Goal: Transaction & Acquisition: Purchase product/service

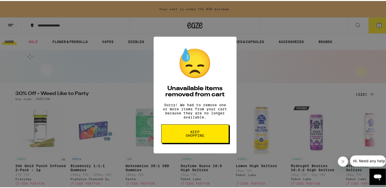
click at [179, 140] on button "Keep Shopping" at bounding box center [195, 133] width 68 height 19
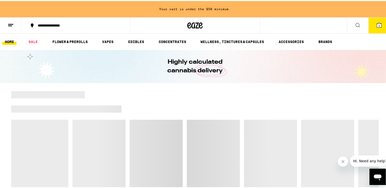
click at [374, 27] on button "1" at bounding box center [379, 25] width 21 height 16
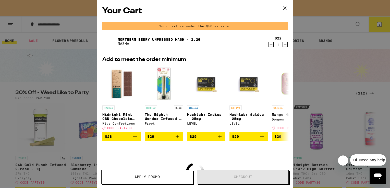
click at [283, 8] on icon at bounding box center [285, 8] width 8 height 8
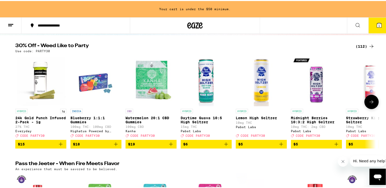
scroll to position [50, 0]
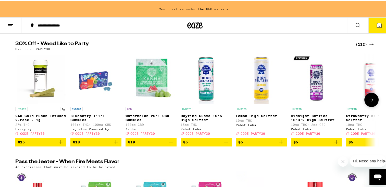
click at [369, 102] on icon at bounding box center [372, 99] width 6 height 6
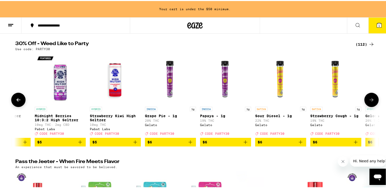
scroll to position [0, 304]
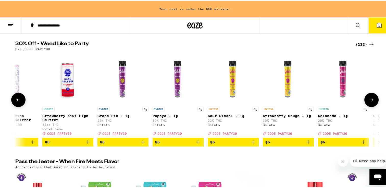
click at [369, 102] on icon at bounding box center [372, 99] width 6 height 6
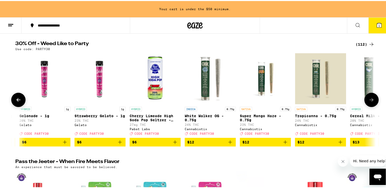
scroll to position [0, 607]
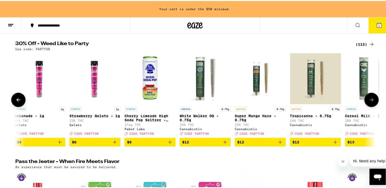
click at [369, 102] on icon at bounding box center [372, 99] width 6 height 6
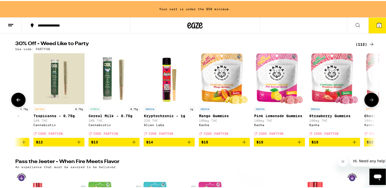
scroll to position [0, 911]
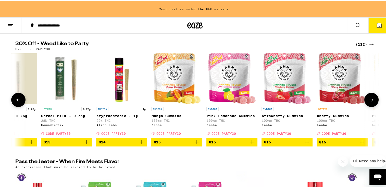
click at [369, 102] on icon at bounding box center [372, 99] width 6 height 6
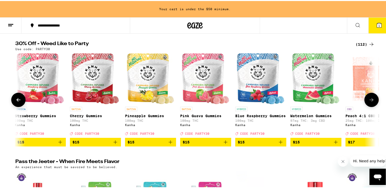
scroll to position [0, 1215]
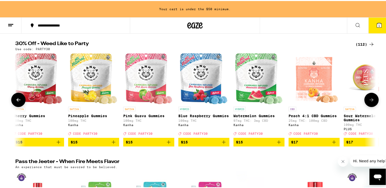
click at [369, 102] on icon at bounding box center [372, 99] width 6 height 6
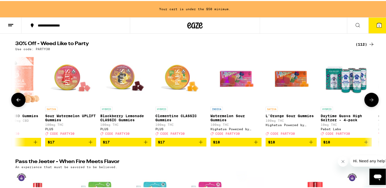
scroll to position [0, 1519]
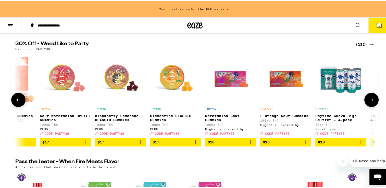
click at [369, 102] on icon at bounding box center [372, 99] width 6 height 6
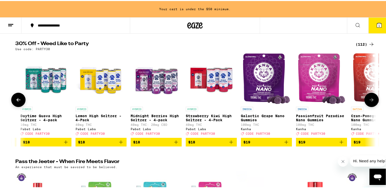
scroll to position [0, 1823]
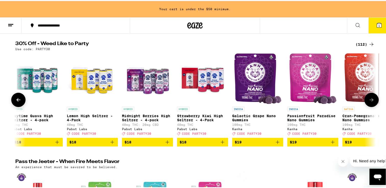
click at [369, 102] on icon at bounding box center [372, 99] width 6 height 6
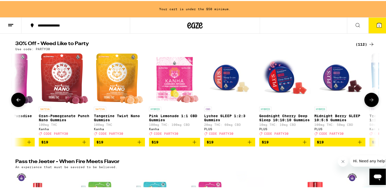
click at [369, 102] on icon at bounding box center [372, 99] width 6 height 6
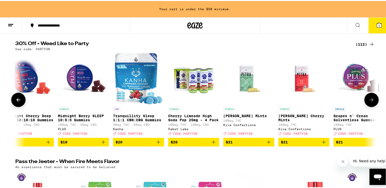
scroll to position [0, 2430]
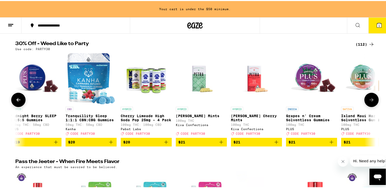
click at [369, 102] on icon at bounding box center [372, 99] width 6 height 6
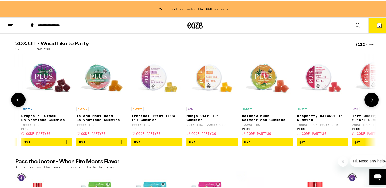
scroll to position [0, 2734]
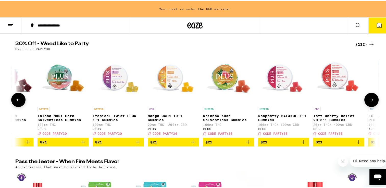
click at [369, 102] on icon at bounding box center [372, 99] width 6 height 6
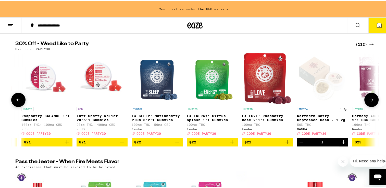
scroll to position [0, 3038]
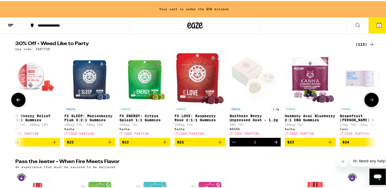
click at [369, 102] on icon at bounding box center [372, 99] width 6 height 6
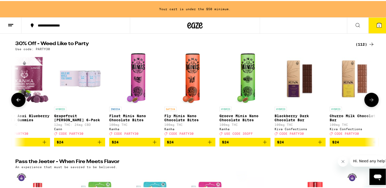
scroll to position [0, 3342]
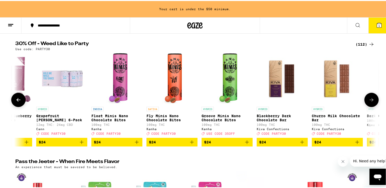
click at [369, 102] on icon at bounding box center [372, 99] width 6 height 6
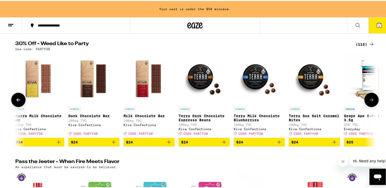
scroll to position [0, 3646]
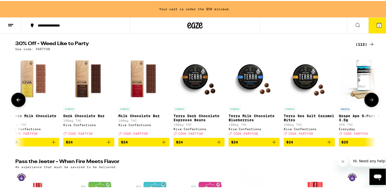
click at [369, 104] on button at bounding box center [371, 99] width 14 height 14
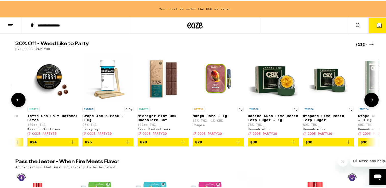
scroll to position [0, 3950]
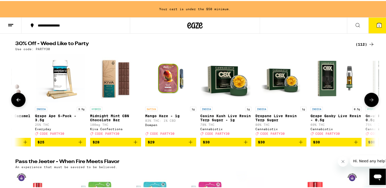
click at [369, 104] on button at bounding box center [371, 99] width 14 height 14
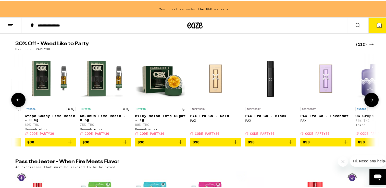
scroll to position [0, 4253]
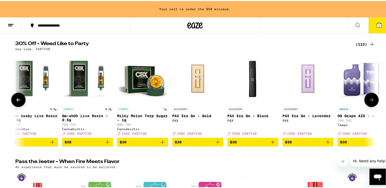
click at [371, 102] on icon at bounding box center [372, 99] width 6 height 6
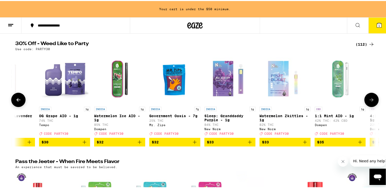
scroll to position [0, 4557]
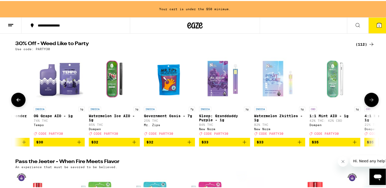
click at [372, 102] on icon at bounding box center [372, 99] width 6 height 6
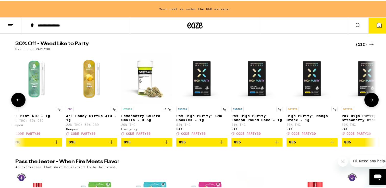
scroll to position [0, 4861]
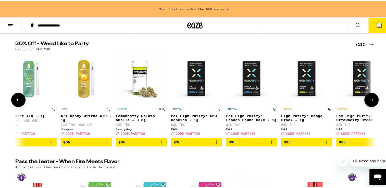
click at [373, 102] on icon at bounding box center [372, 99] width 6 height 6
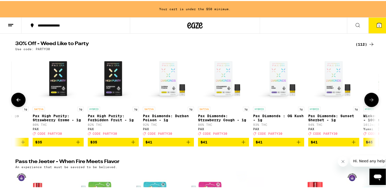
click at [372, 102] on icon at bounding box center [372, 99] width 6 height 6
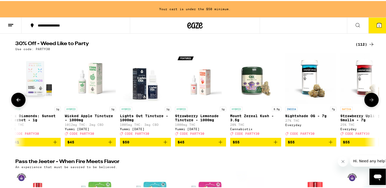
scroll to position [0, 5469]
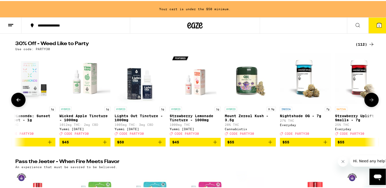
click at [372, 105] on button at bounding box center [371, 99] width 14 height 14
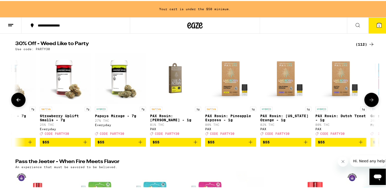
scroll to position [0, 5772]
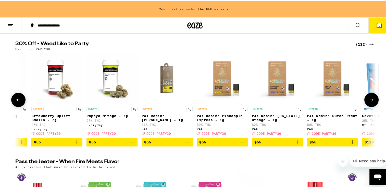
click at [372, 105] on button at bounding box center [371, 99] width 14 height 14
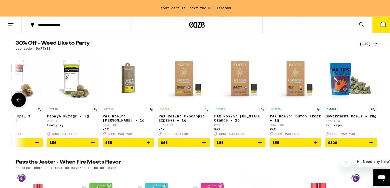
scroll to position [0, 5815]
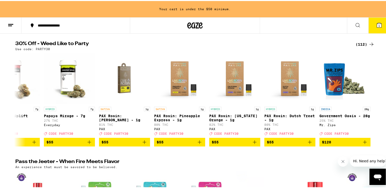
click at [369, 27] on button "1" at bounding box center [379, 25] width 21 height 16
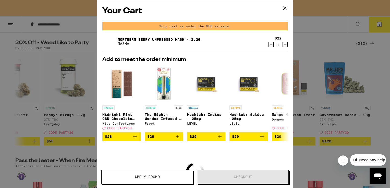
click at [269, 44] on icon "Decrement" at bounding box center [271, 44] width 5 height 6
